Goal: Transaction & Acquisition: Purchase product/service

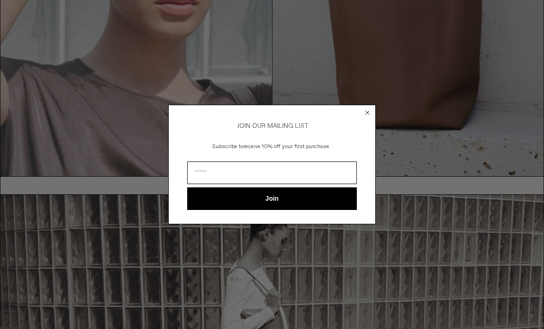
click at [368, 117] on circle "Close dialog" at bounding box center [367, 112] width 9 height 9
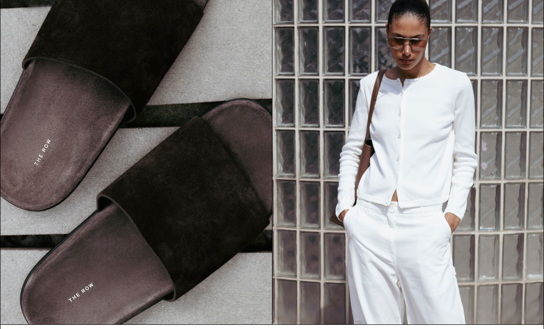
scroll to position [785, 0]
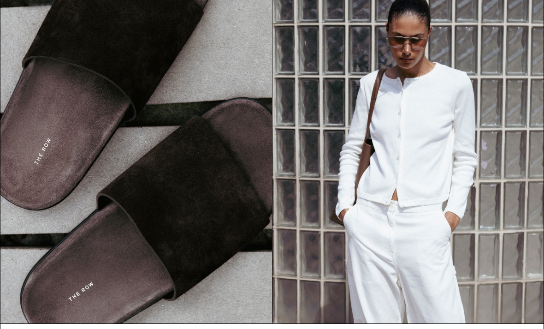
click at [421, 231] on img at bounding box center [409, 153] width 272 height 342
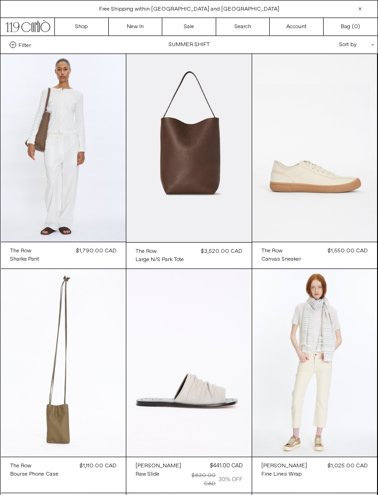
click at [133, 30] on link "New In" at bounding box center [136, 27] width 54 height 18
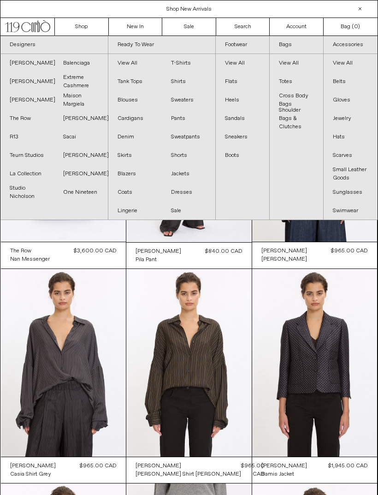
click at [74, 137] on link "Sacai" at bounding box center [80, 137] width 53 height 18
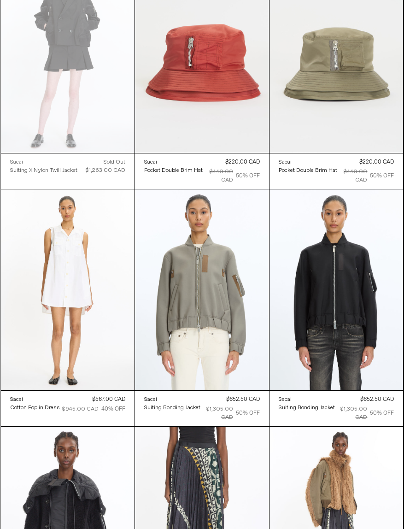
scroll to position [577, 1]
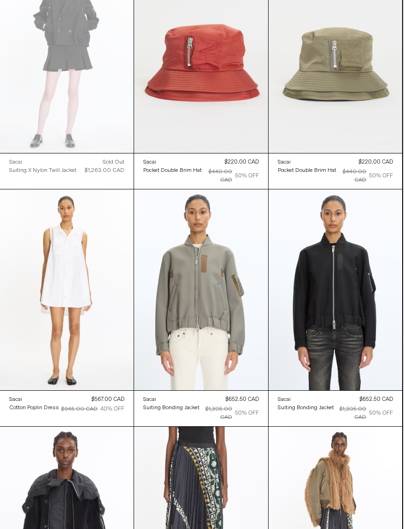
click at [227, 325] on at bounding box center [201, 290] width 134 height 201
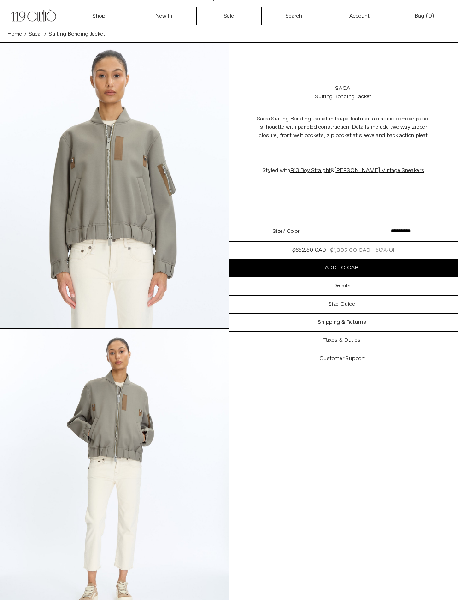
click at [402, 242] on select "********* ********* *********" at bounding box center [401, 231] width 114 height 20
